Goal: Task Accomplishment & Management: Use online tool/utility

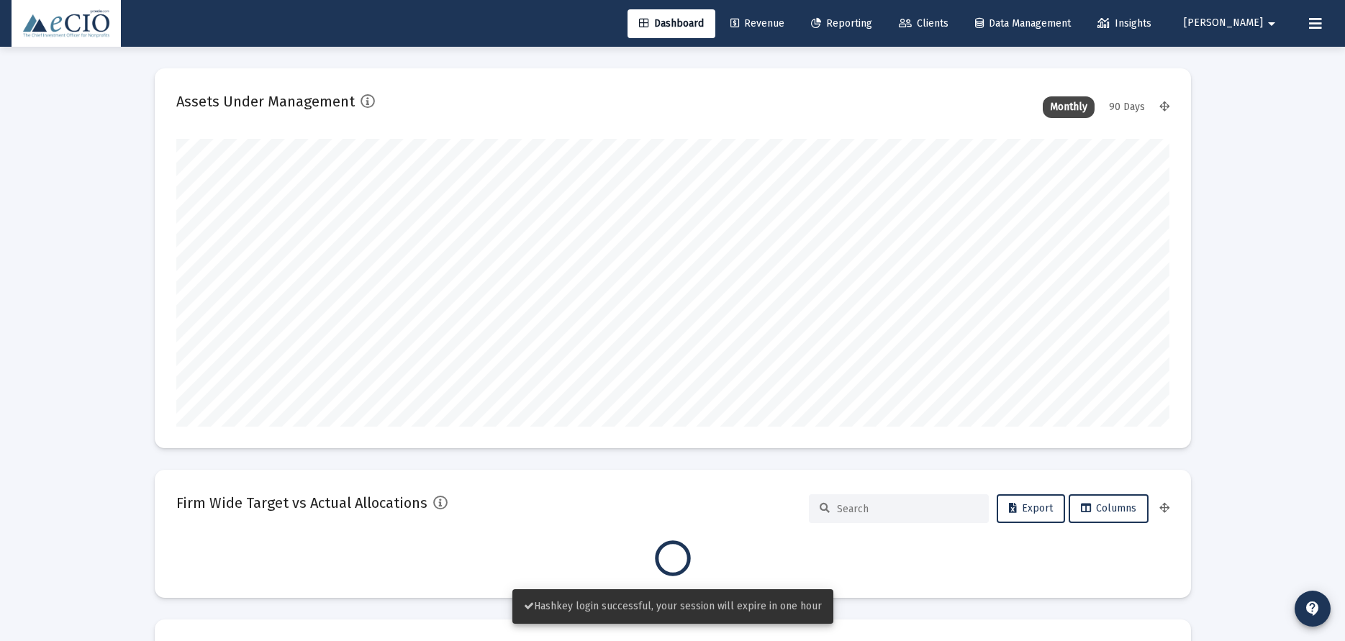
type input "[DATE]"
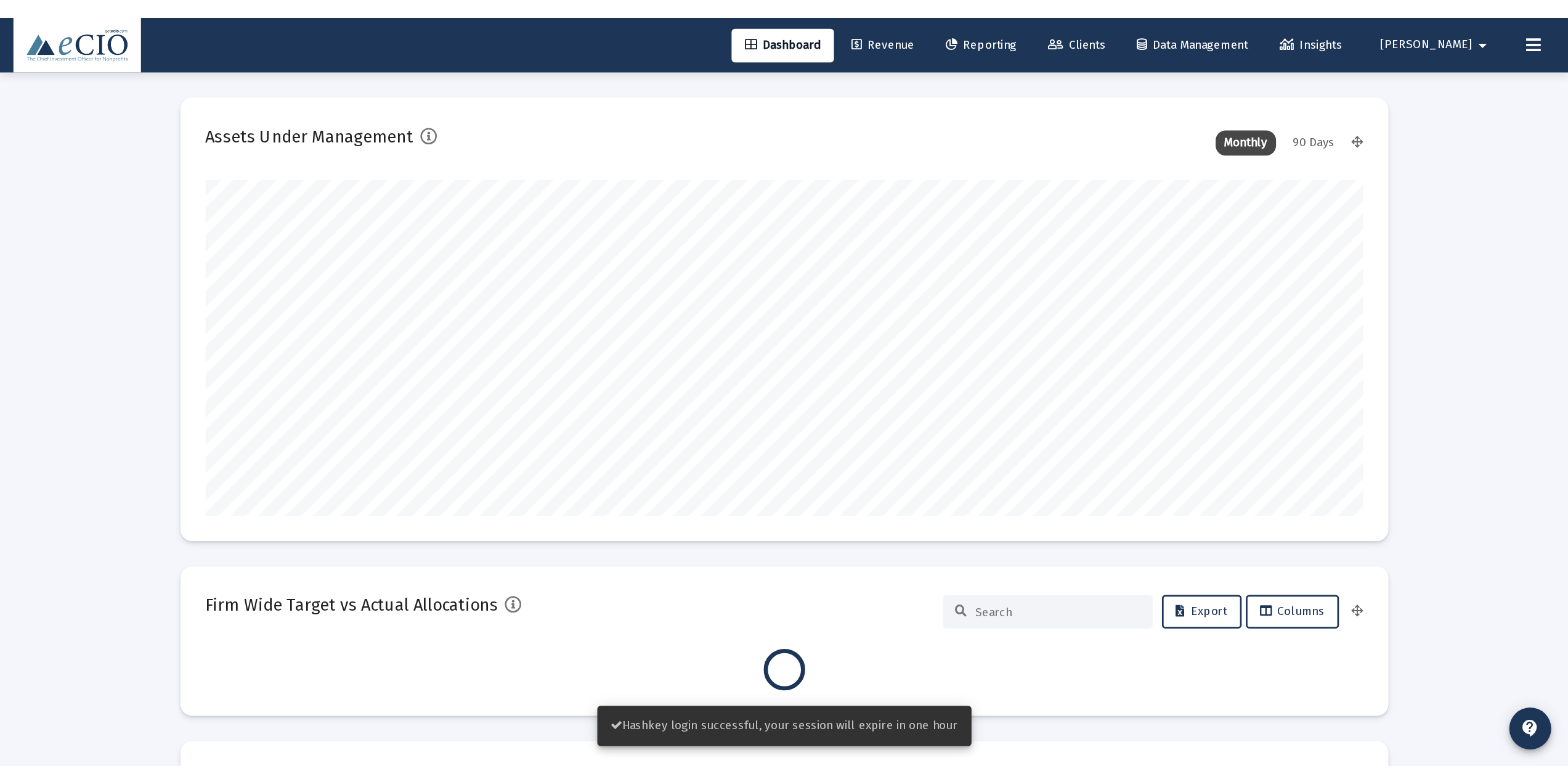
scroll to position [247, 397]
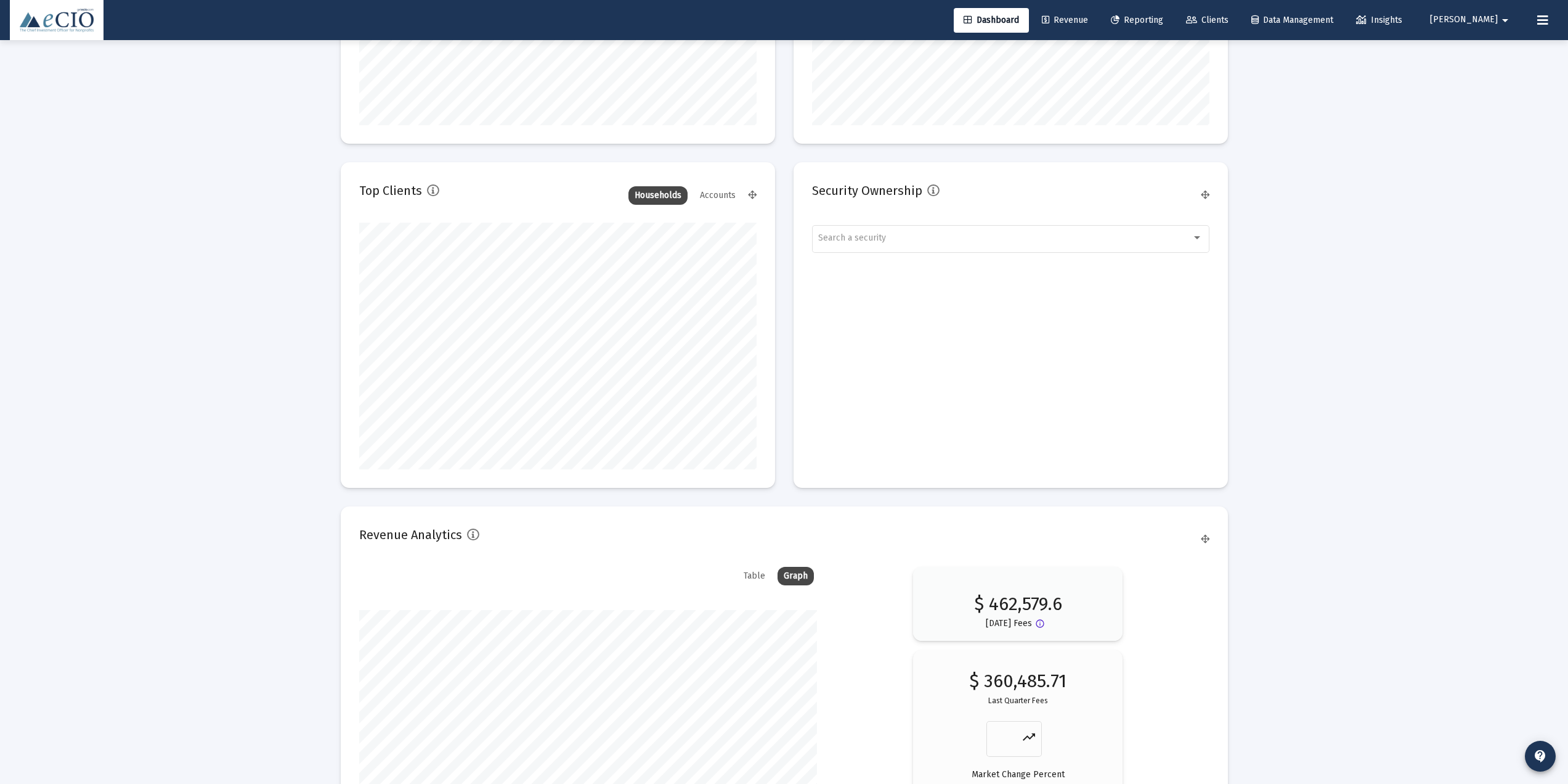
scroll to position [1857, 0]
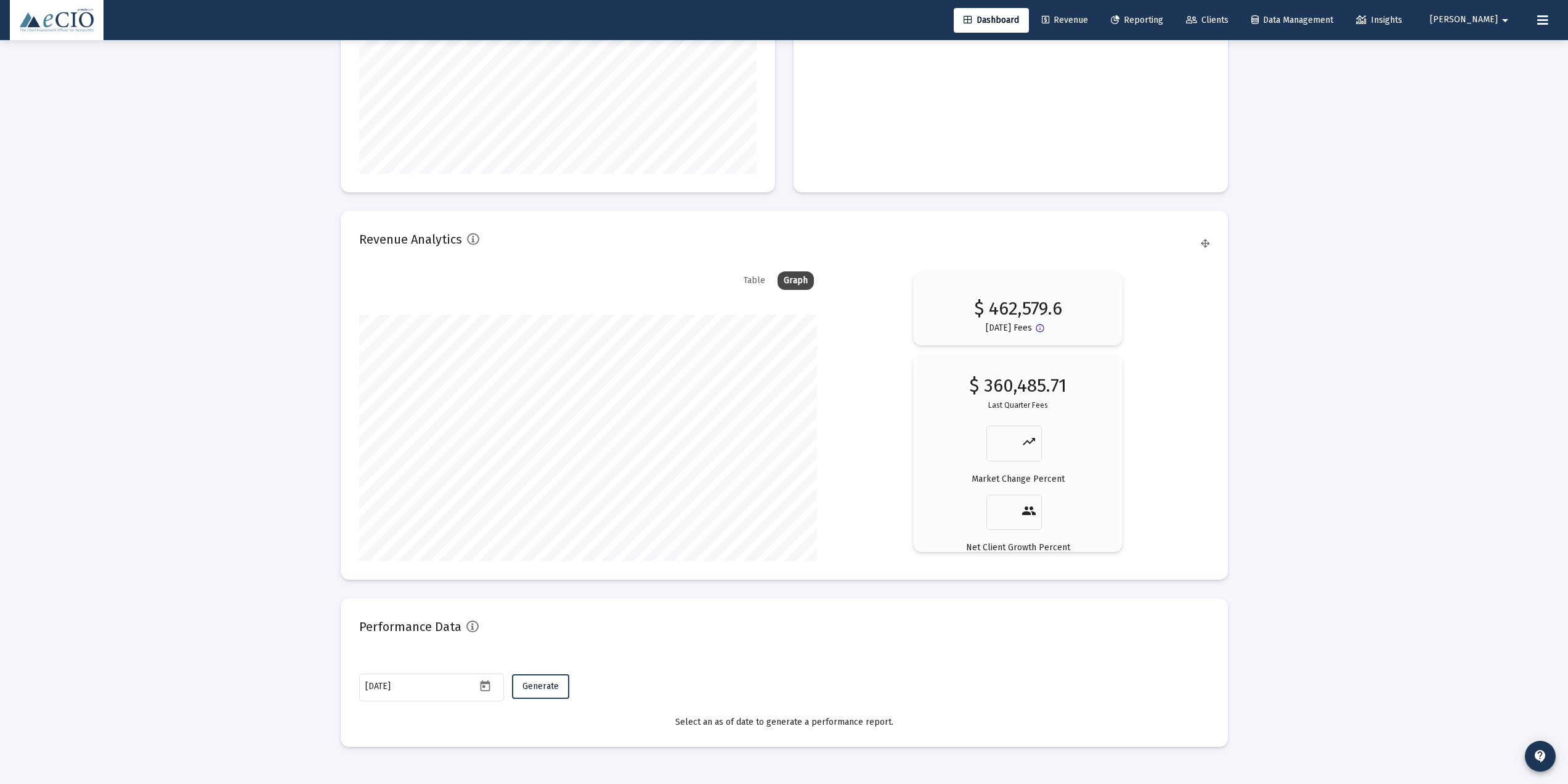
click at [527, 548] on span "Generate" at bounding box center [540, 685] width 36 height 10
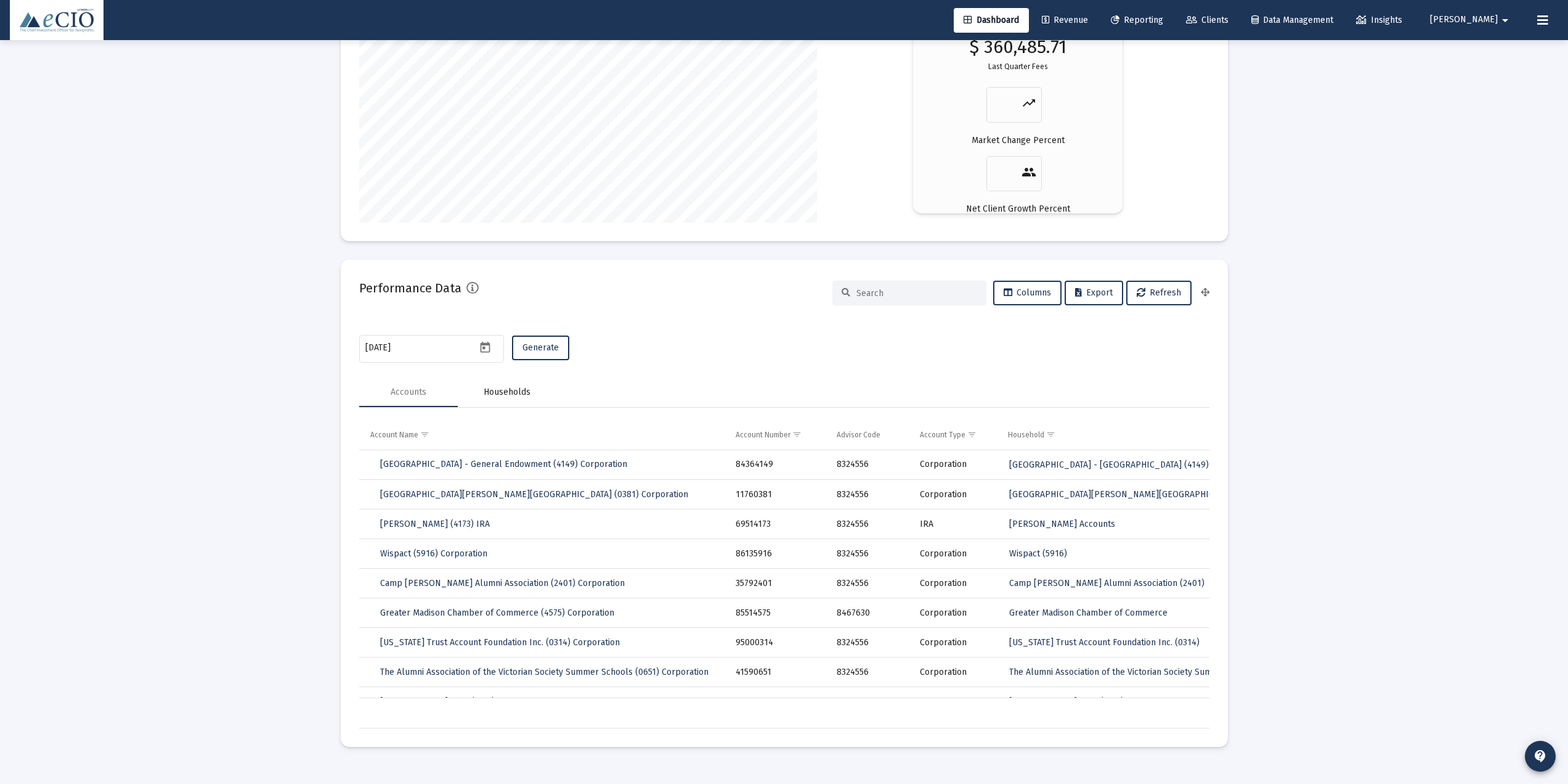
click at [520, 390] on div "Households" at bounding box center [507, 392] width 47 height 12
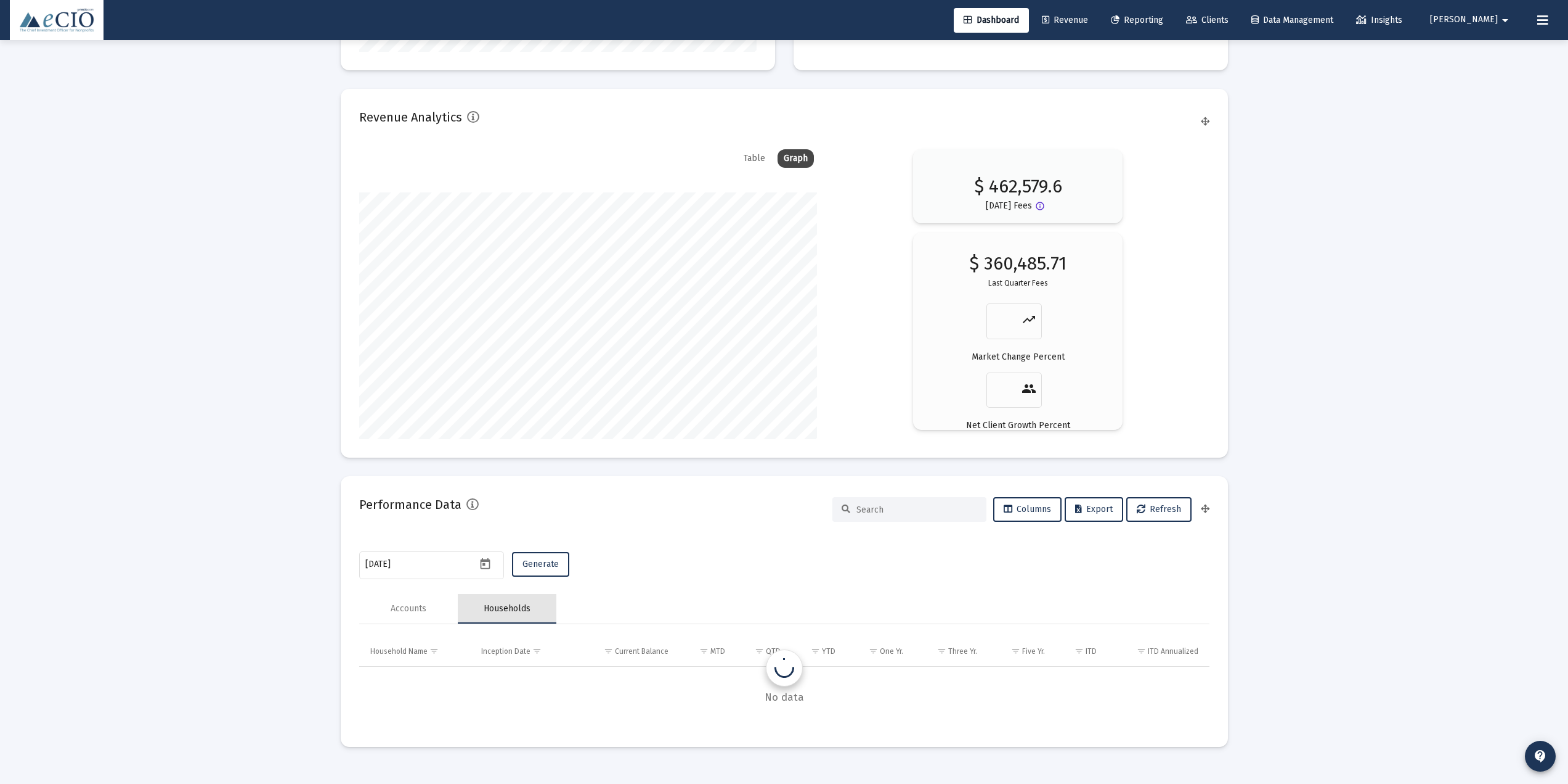
scroll to position [1979, 0]
drag, startPoint x: 461, startPoint y: 505, endPoint x: 336, endPoint y: 531, distance: 127.7
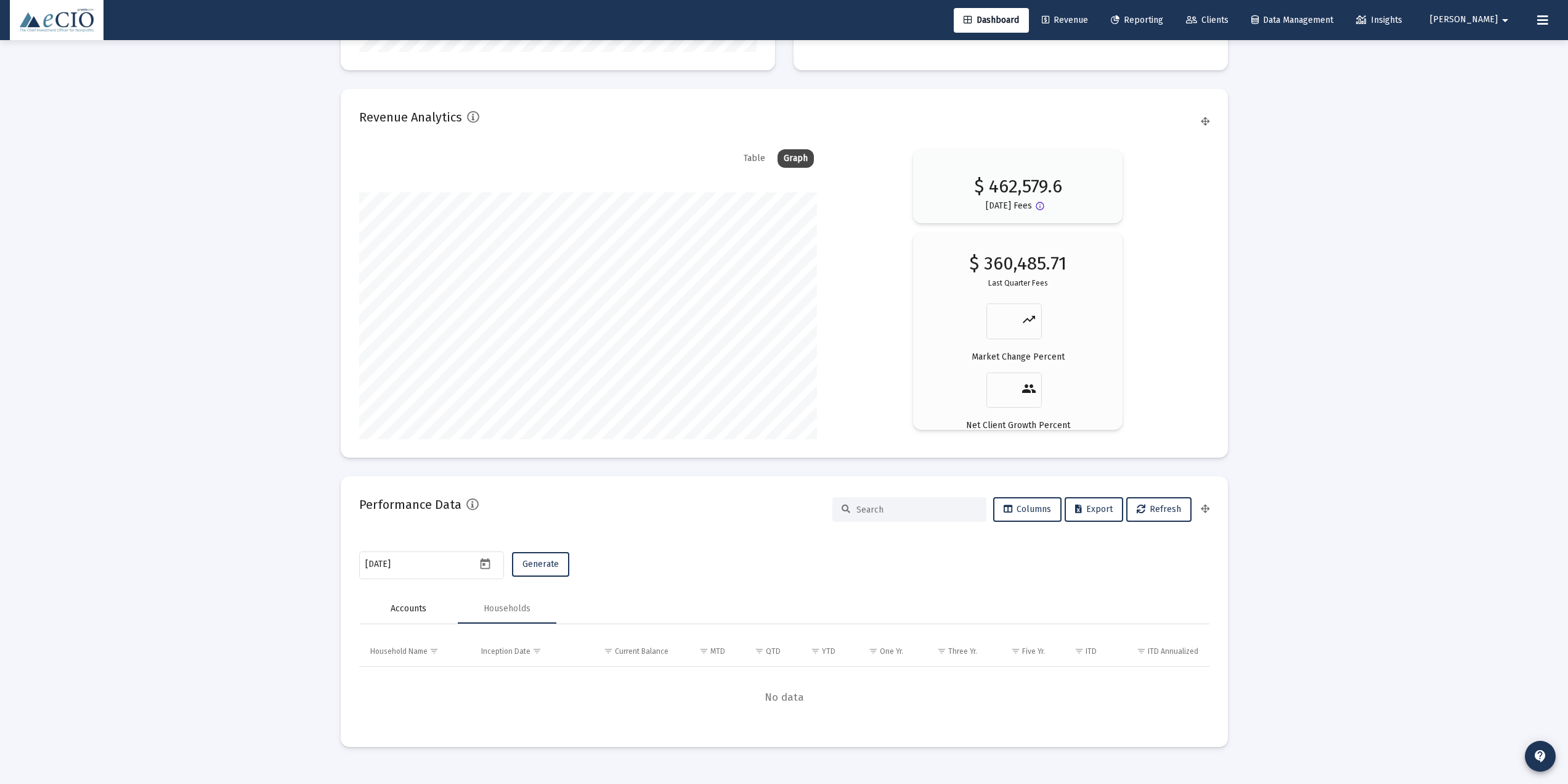
click at [399, 548] on div "Accounts" at bounding box center [408, 608] width 98 height 30
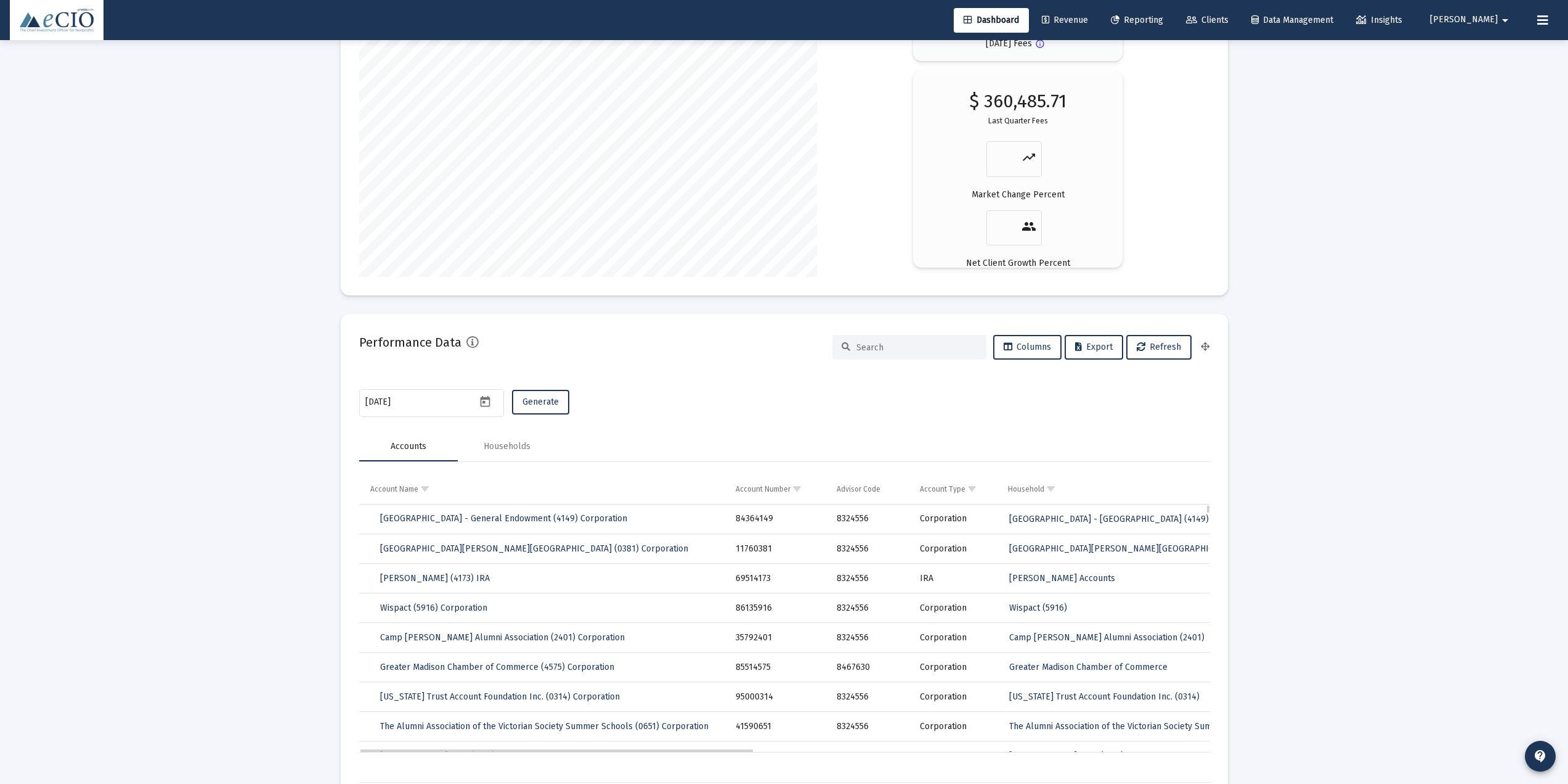
scroll to position [2195, 0]
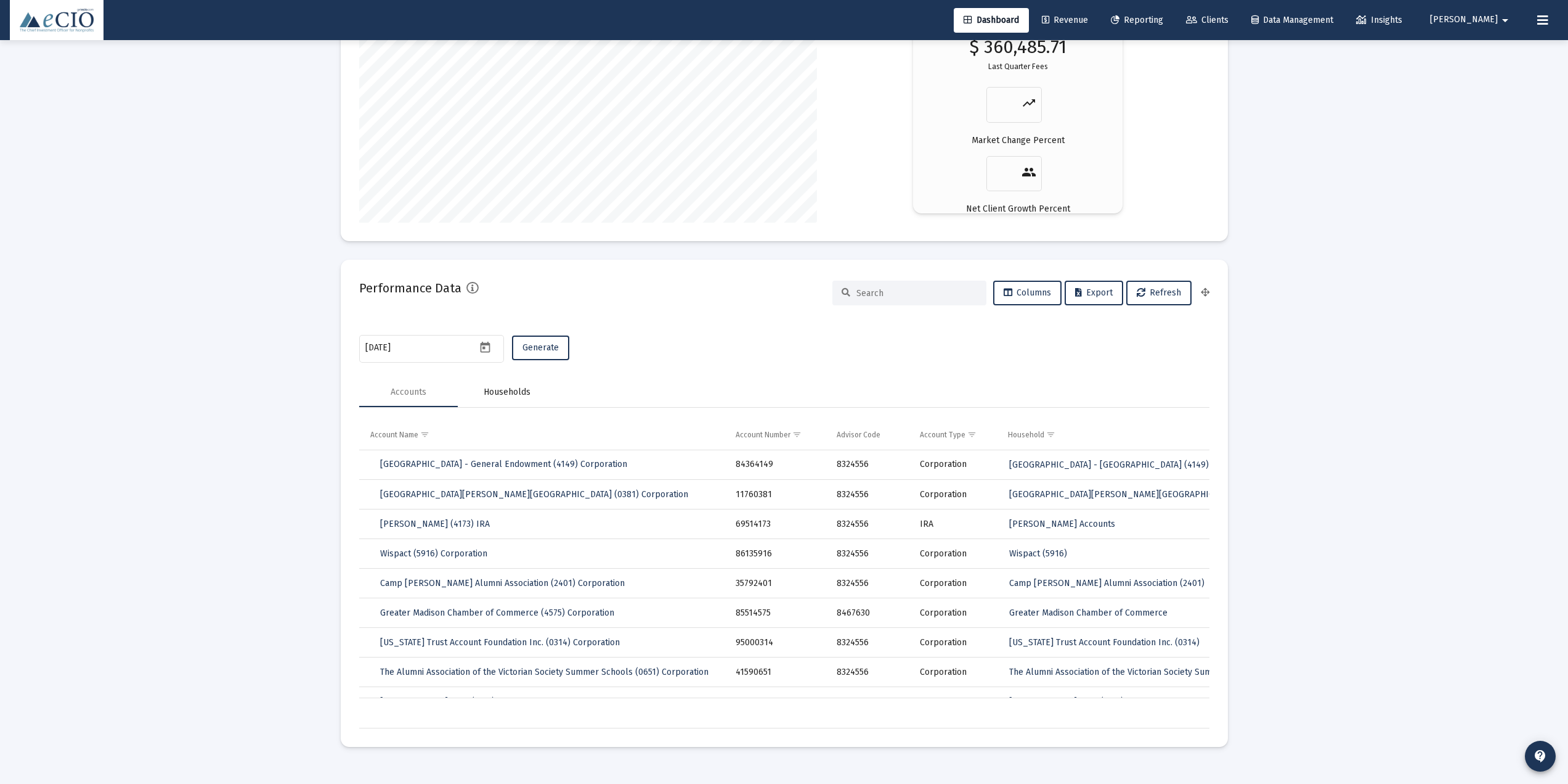
click at [513, 394] on div "Households" at bounding box center [507, 392] width 47 height 12
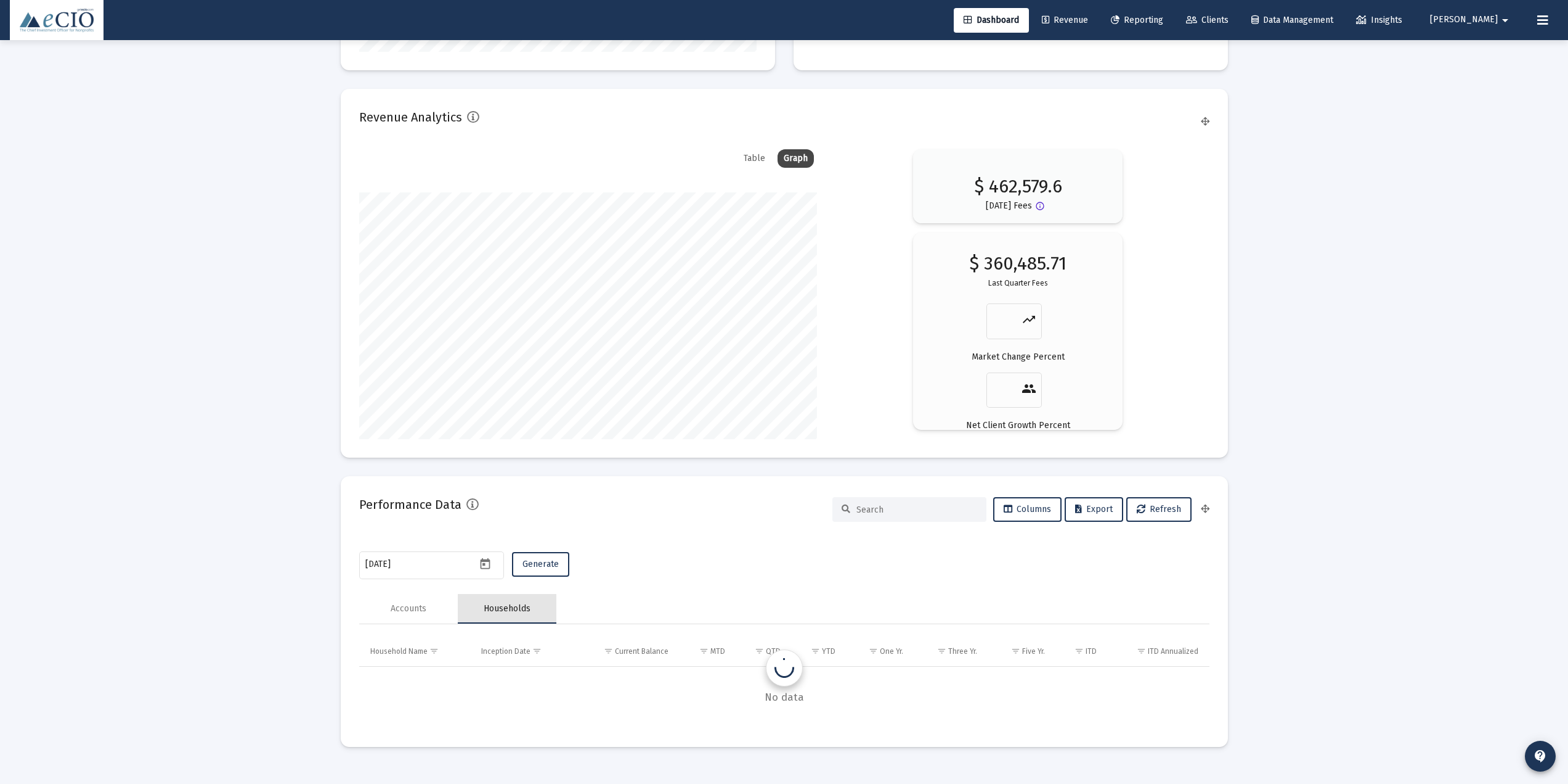
scroll to position [1979, 0]
drag, startPoint x: 752, startPoint y: 703, endPoint x: 842, endPoint y: 704, distance: 90.0
click at [842, 548] on div "No data" at bounding box center [784, 697] width 850 height 62
click at [416, 548] on div "Accounts" at bounding box center [408, 608] width 36 height 12
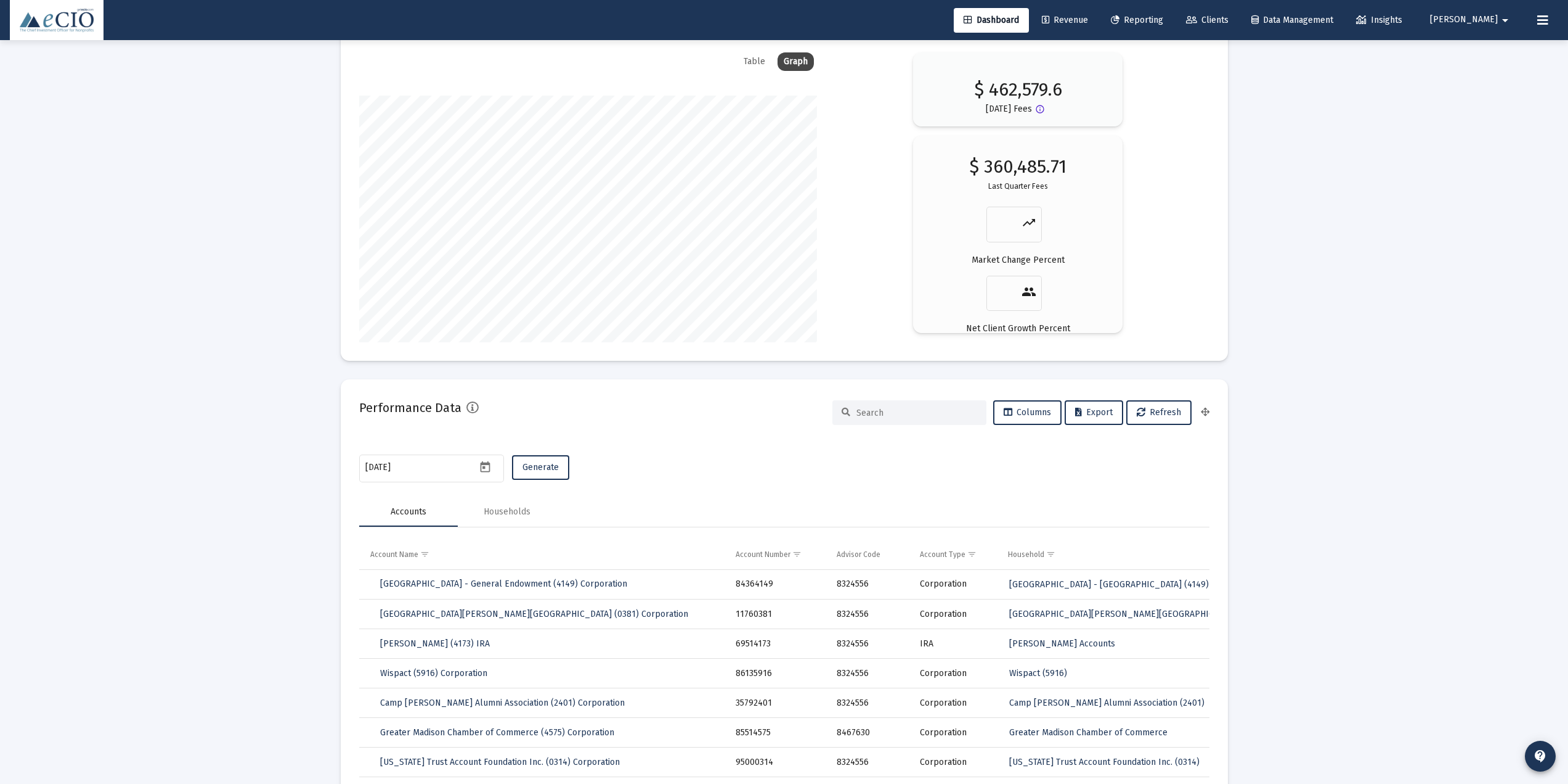
scroll to position [2195, 0]
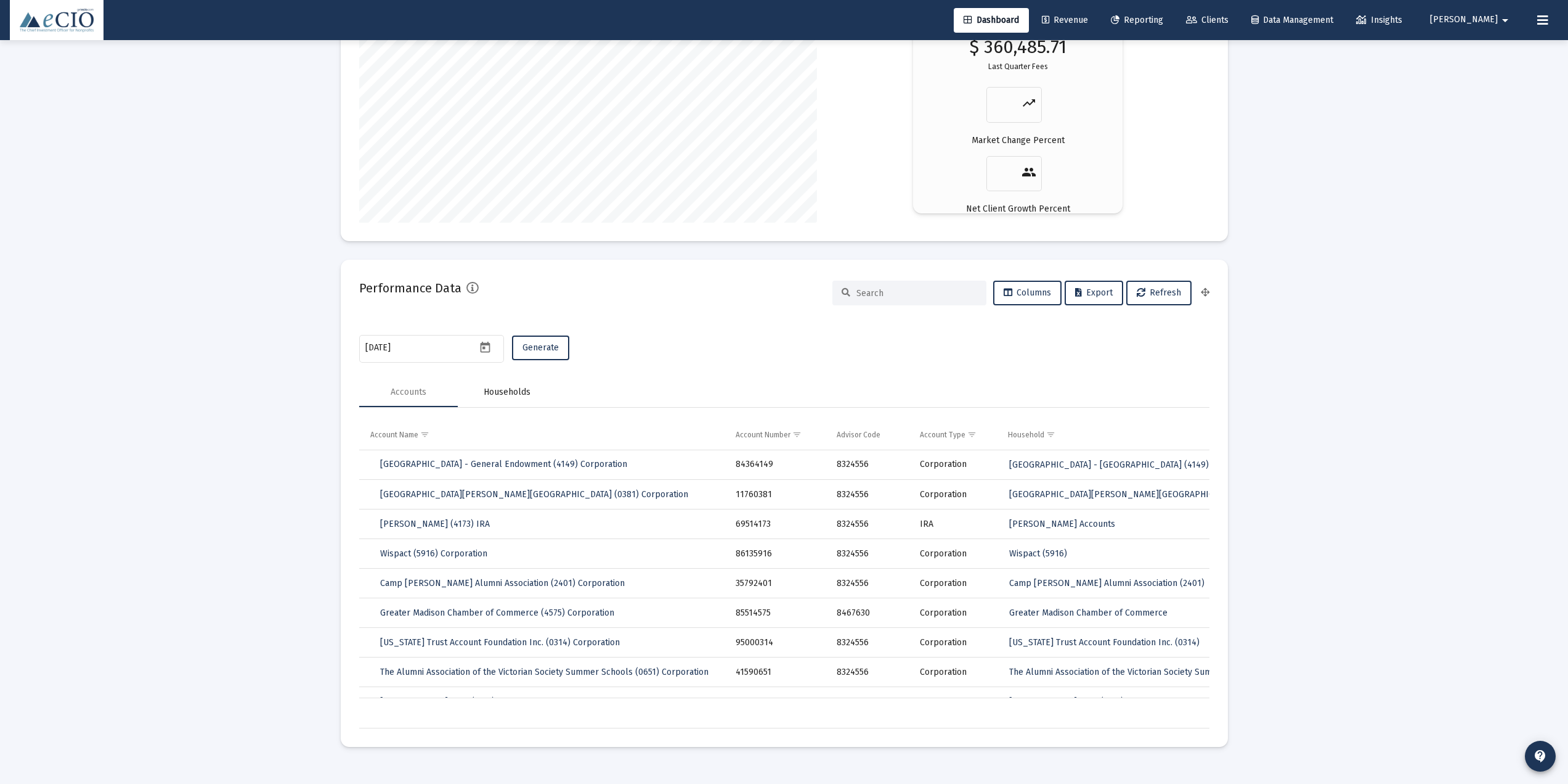
click at [498, 393] on div "Households" at bounding box center [507, 392] width 47 height 12
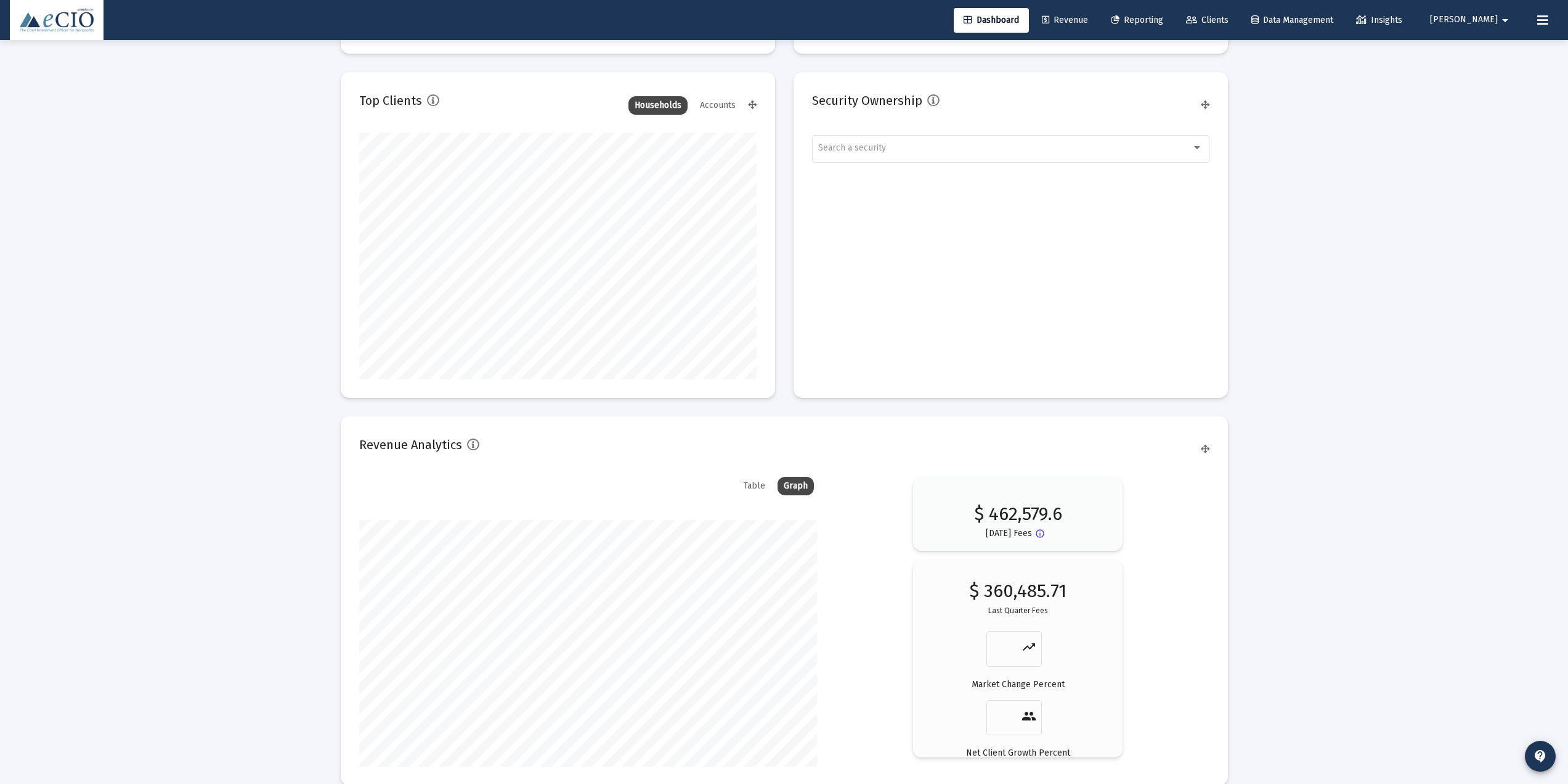
scroll to position [1979, 0]
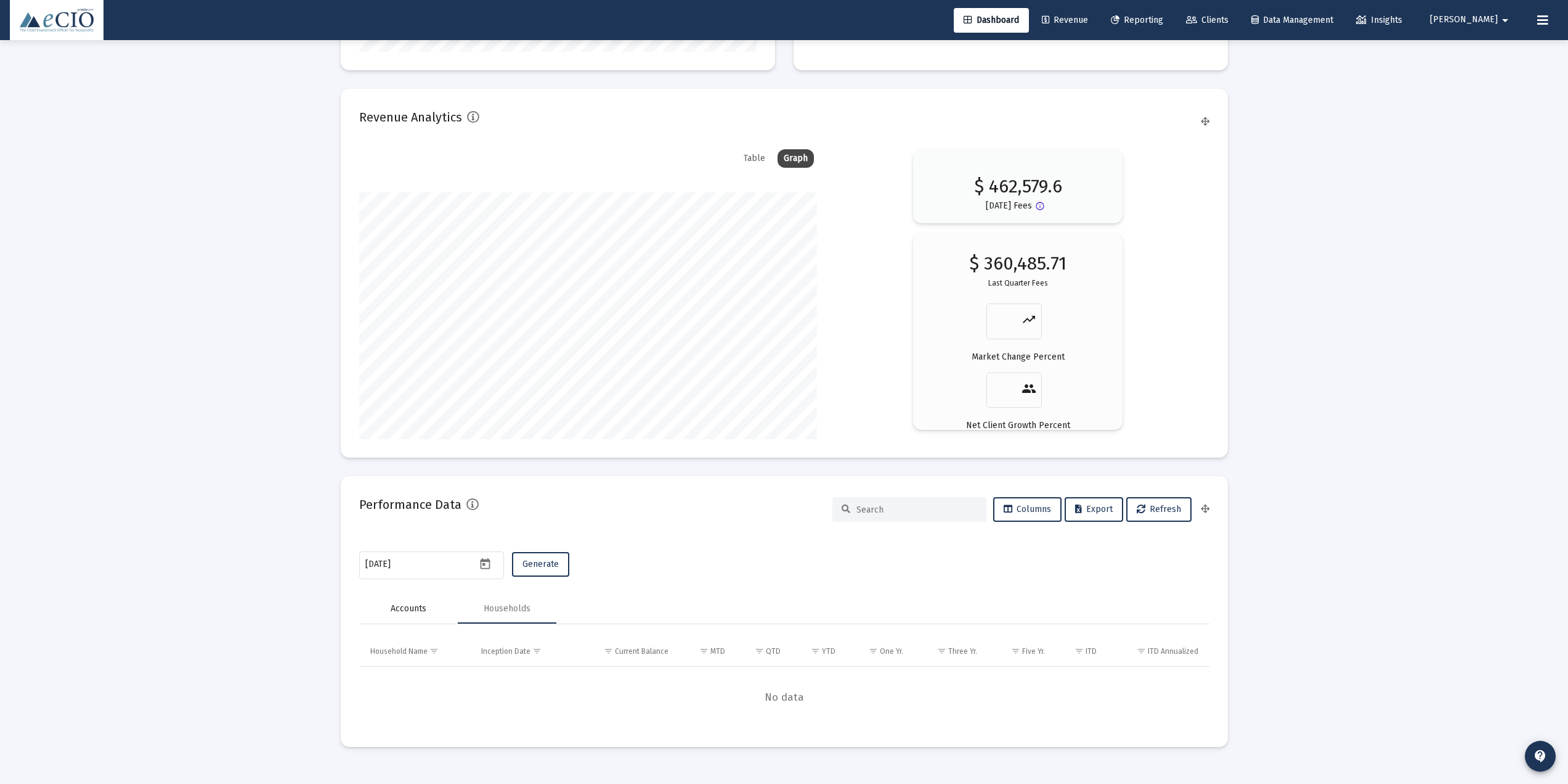
click at [412, 548] on div "Accounts" at bounding box center [408, 608] width 36 height 12
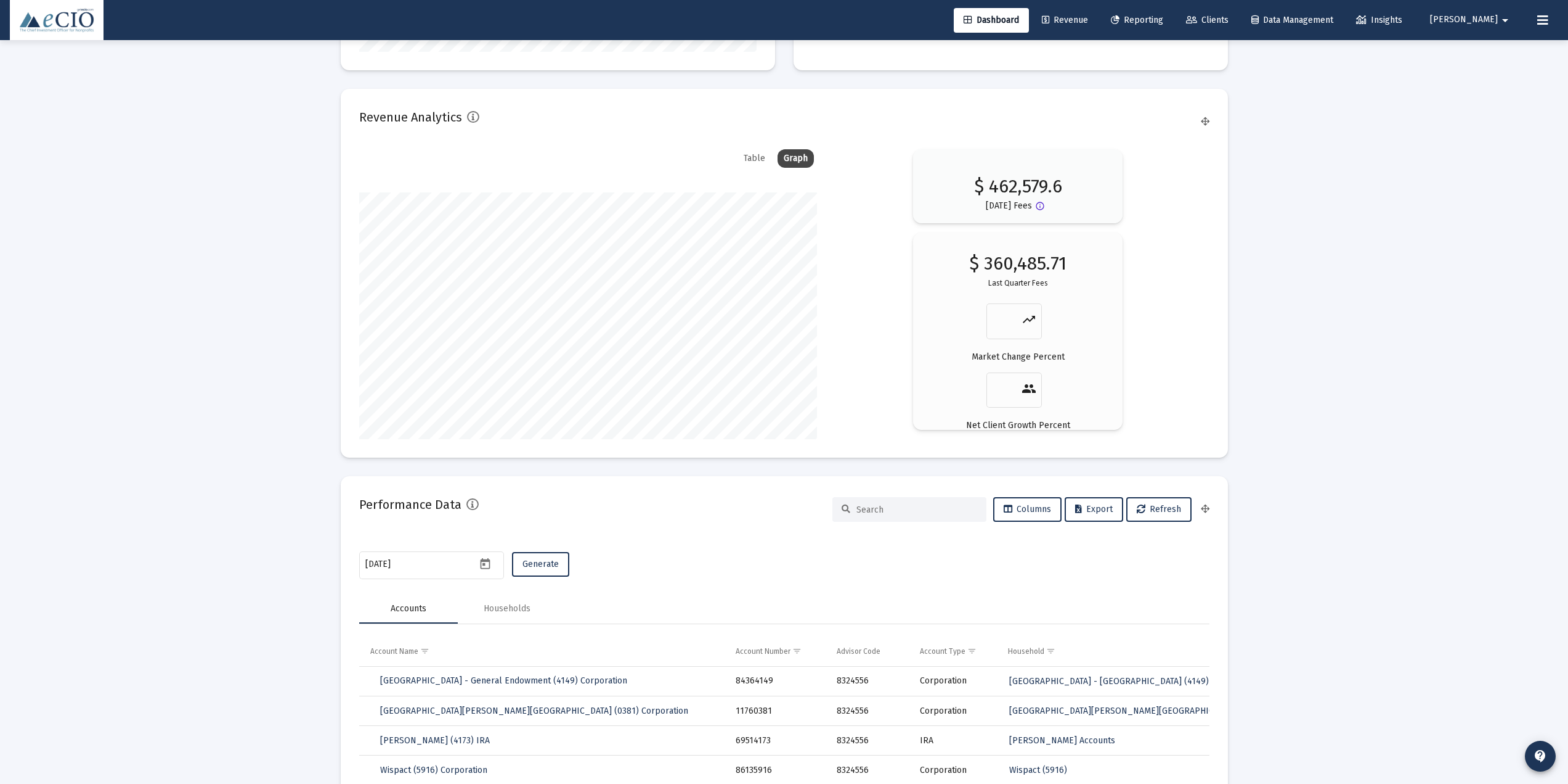
scroll to position [2195, 0]
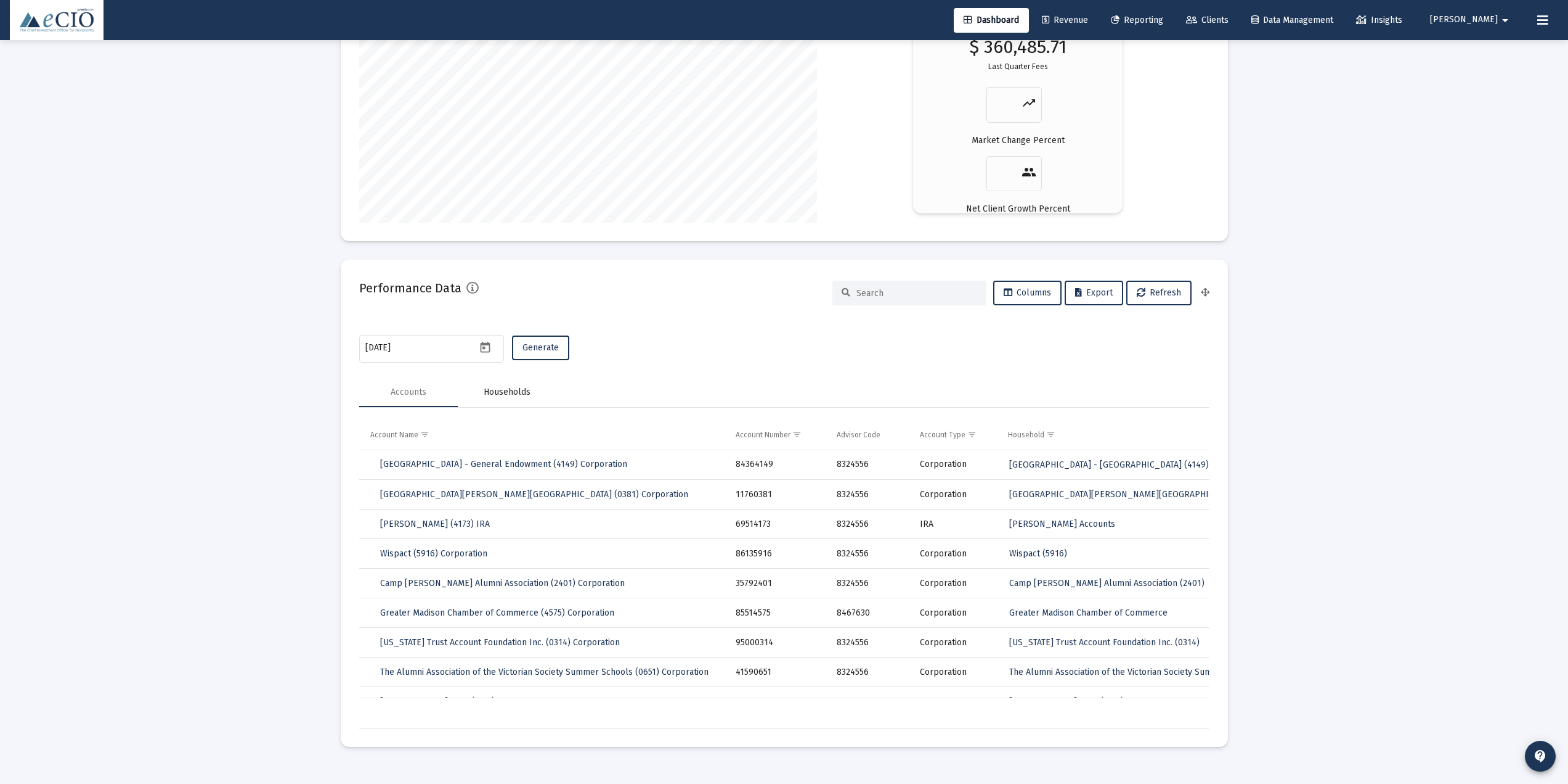
click at [506, 395] on div "Households" at bounding box center [507, 392] width 47 height 12
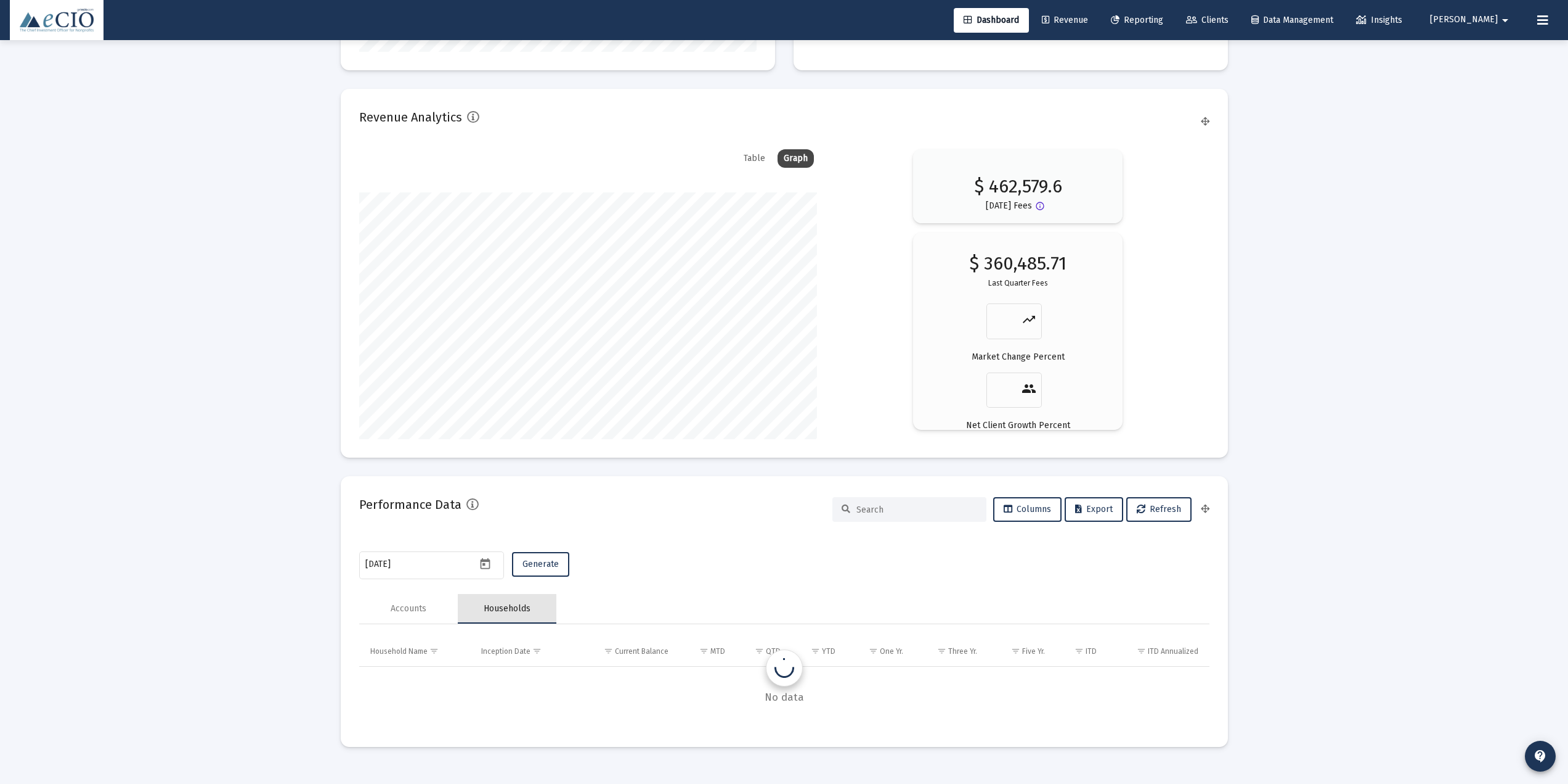
scroll to position [1979, 0]
click at [557, 548] on span "Generate" at bounding box center [540, 564] width 36 height 10
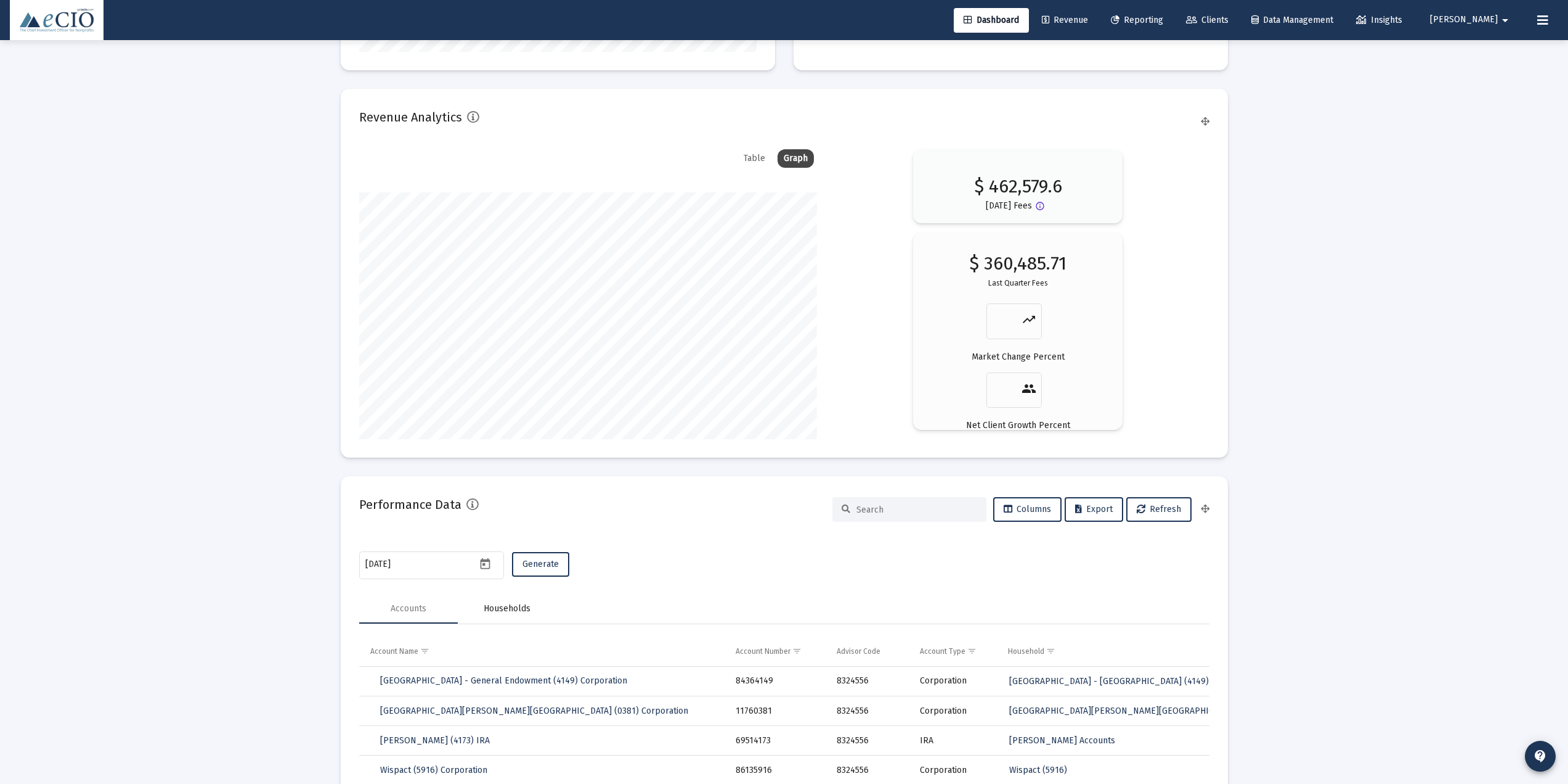
click at [478, 548] on div "Households" at bounding box center [507, 608] width 98 height 30
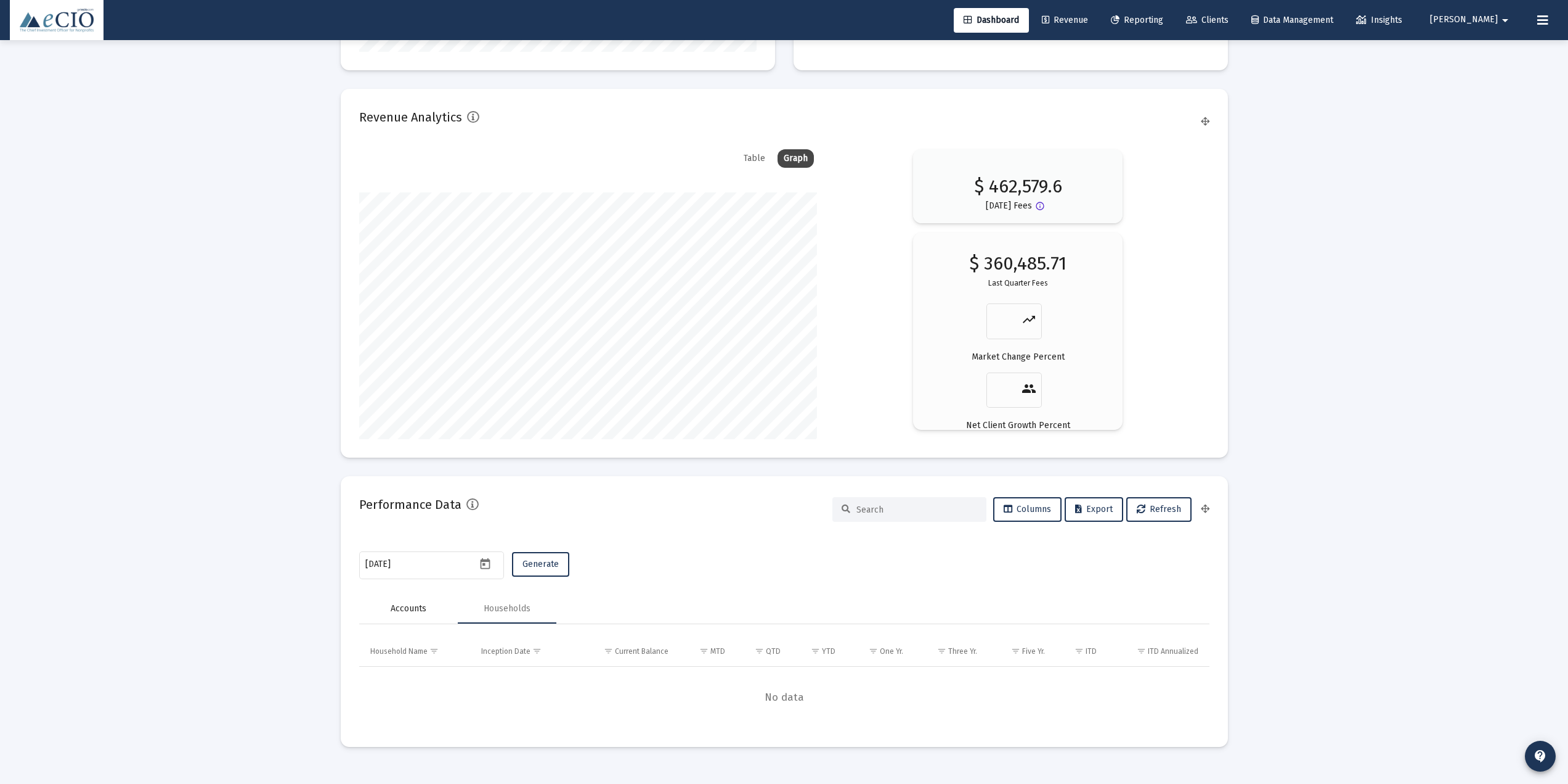
click at [432, 548] on div "Accounts" at bounding box center [408, 608] width 98 height 30
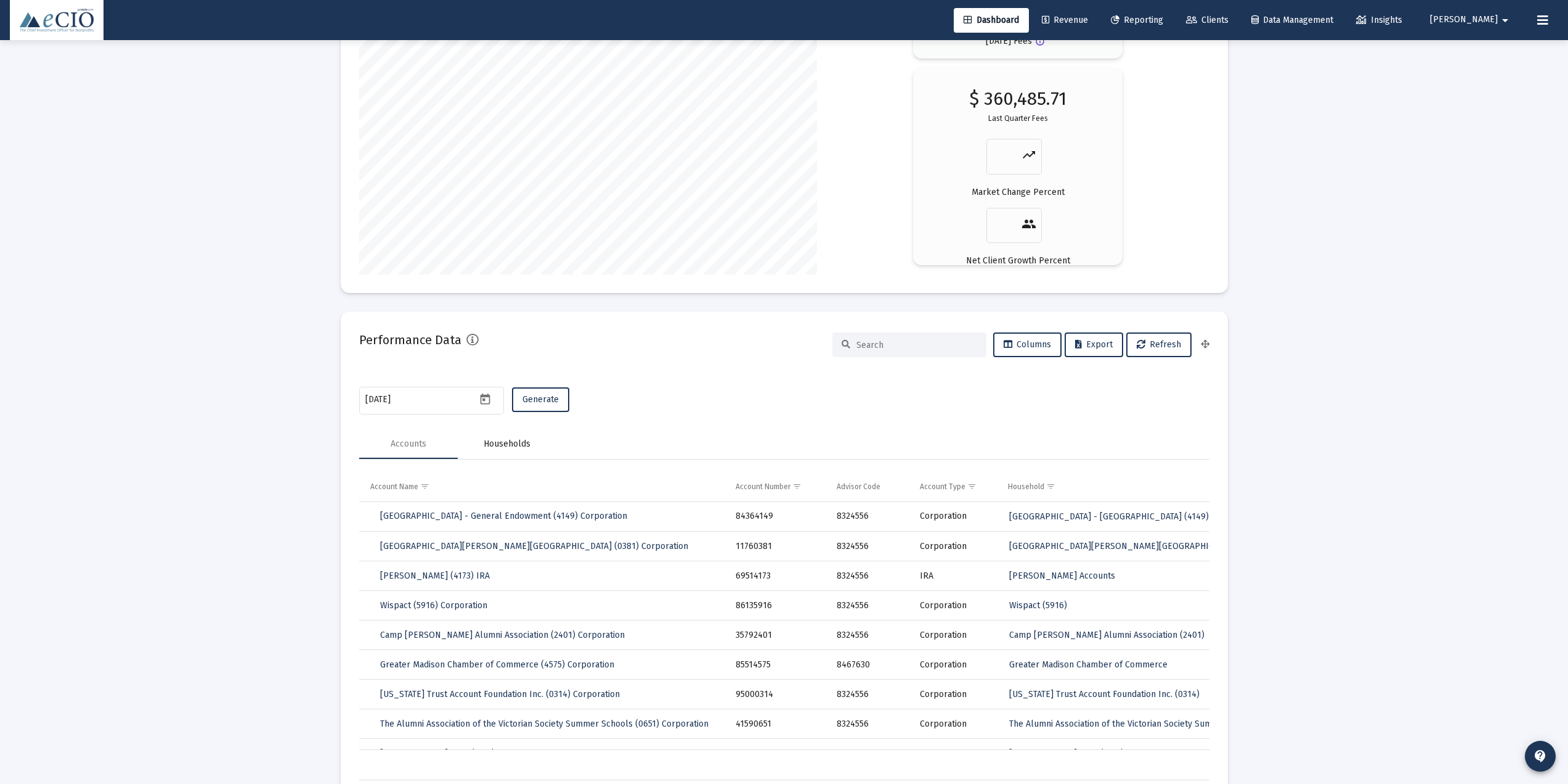
click at [508, 450] on div "Households" at bounding box center [507, 444] width 47 height 12
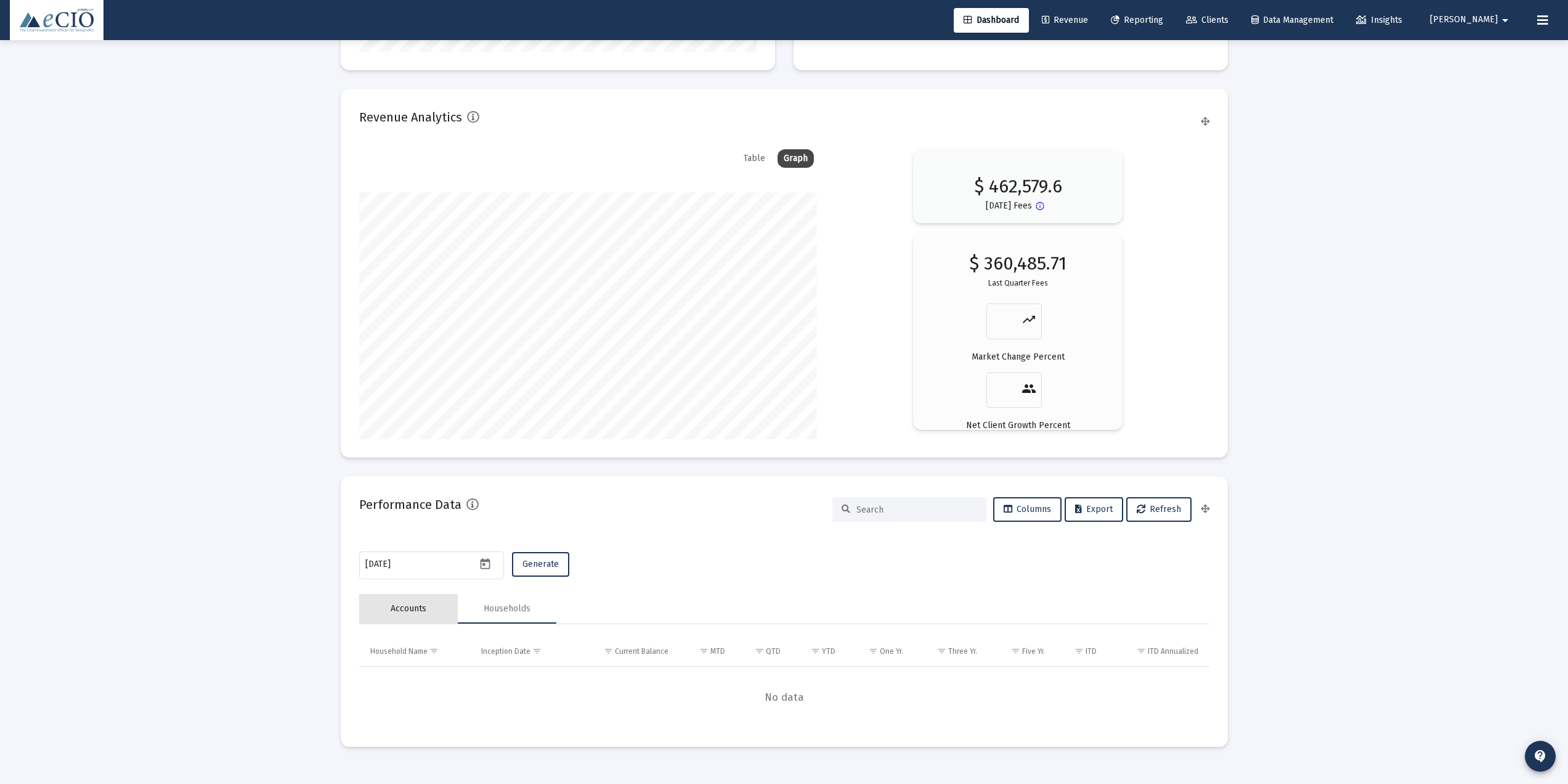
click at [420, 548] on div "Accounts" at bounding box center [408, 608] width 98 height 30
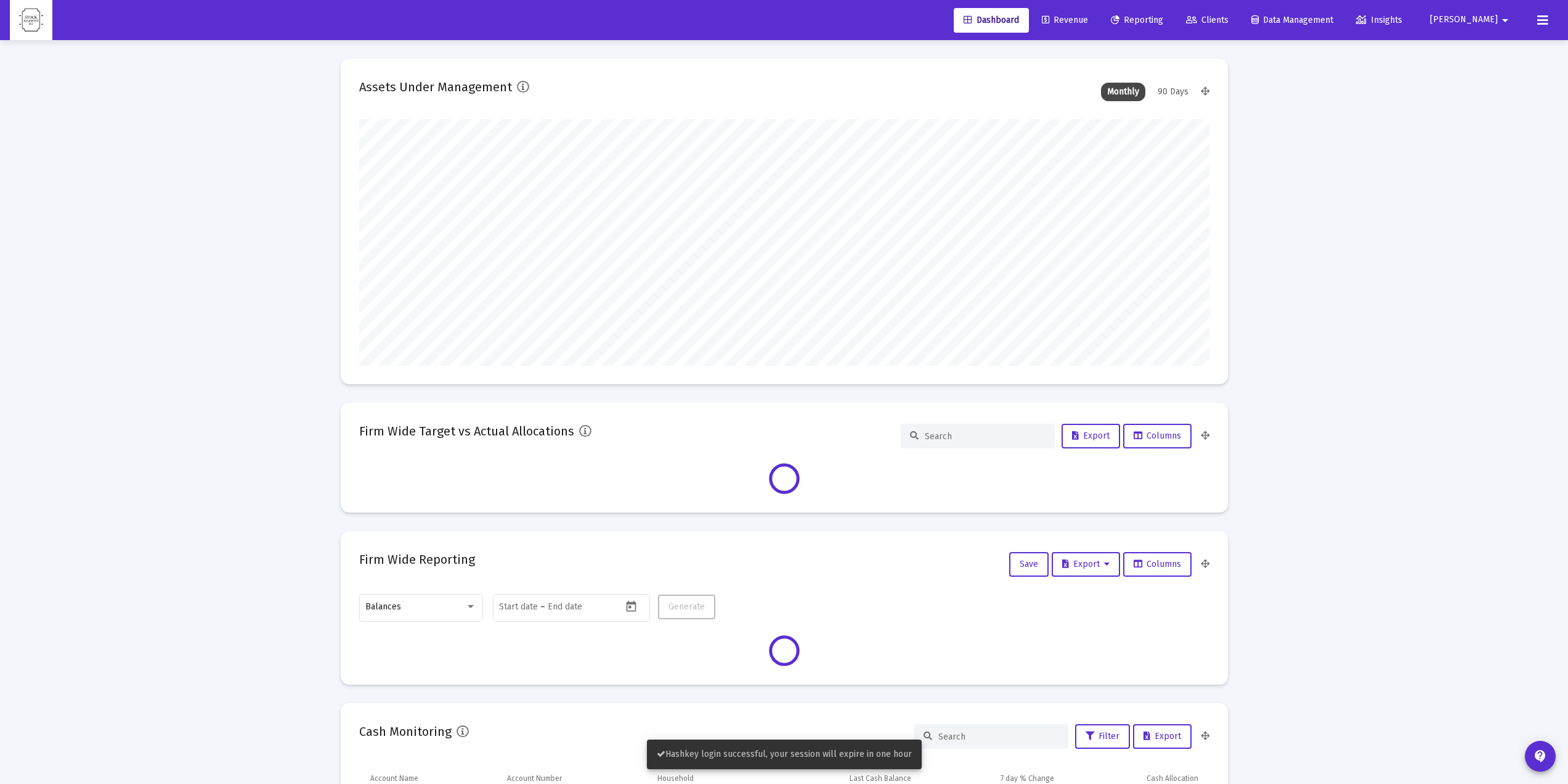
scroll to position [247, 458]
type input "[DATE]"
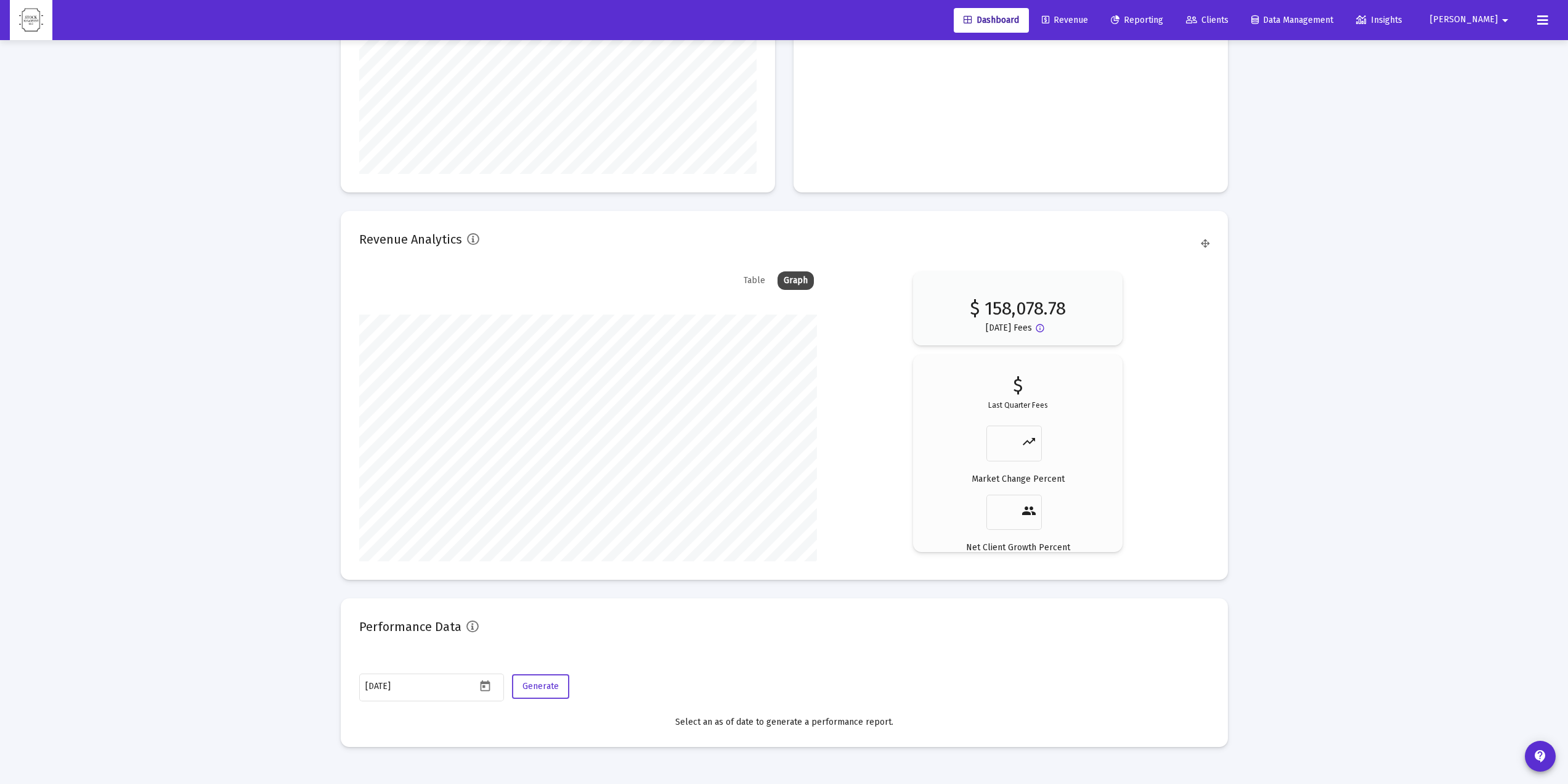
scroll to position [247, 397]
click at [533, 687] on span "Generate" at bounding box center [540, 685] width 36 height 10
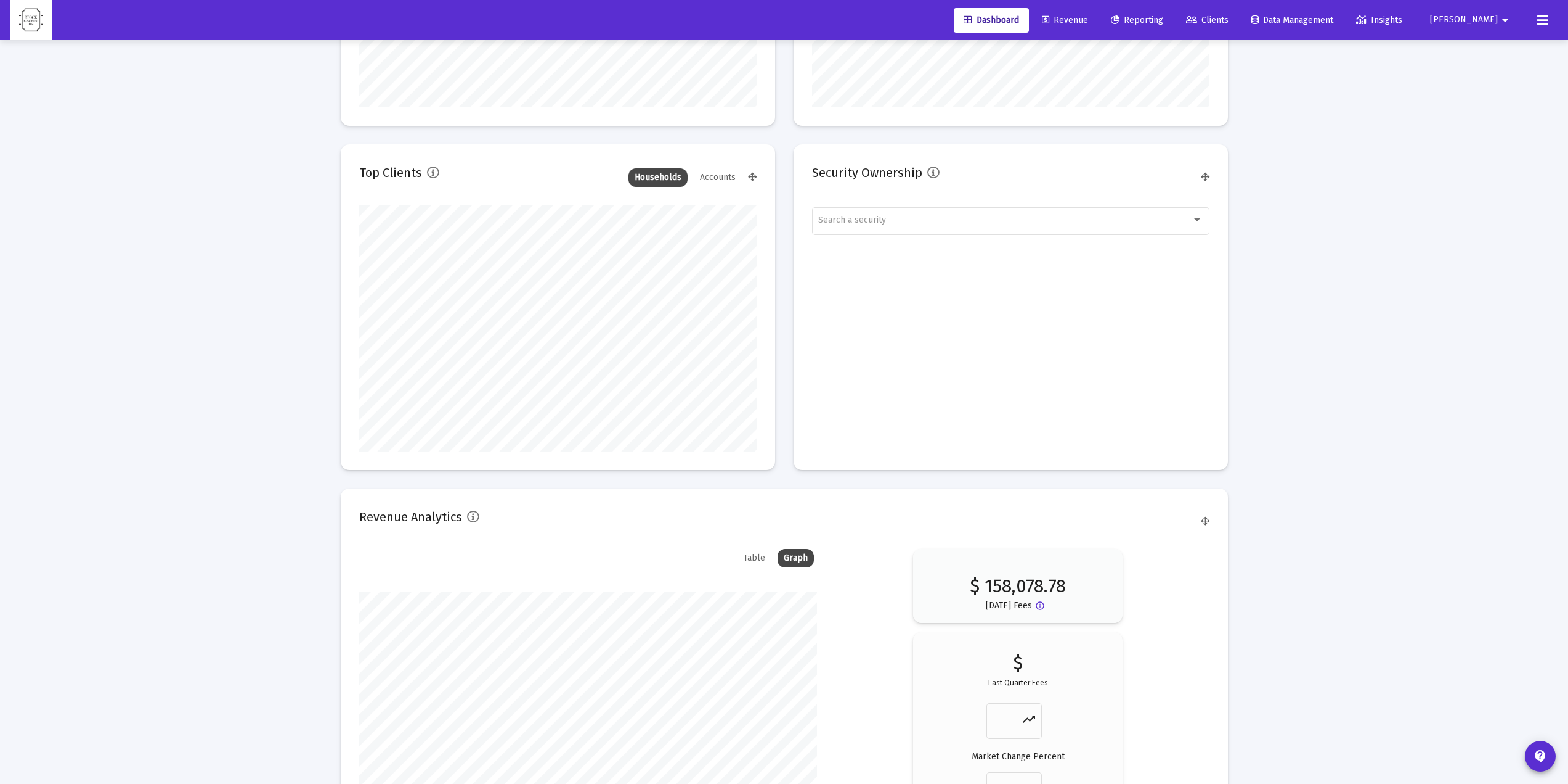
scroll to position [1857, 0]
